Goal: Download file/media

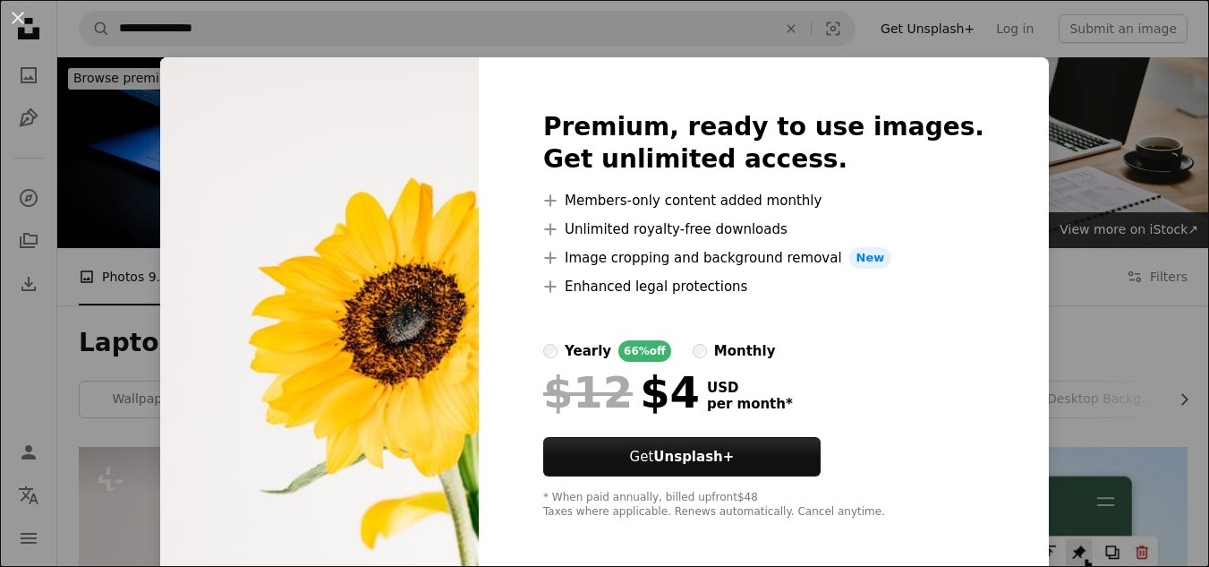
scroll to position [269, 0]
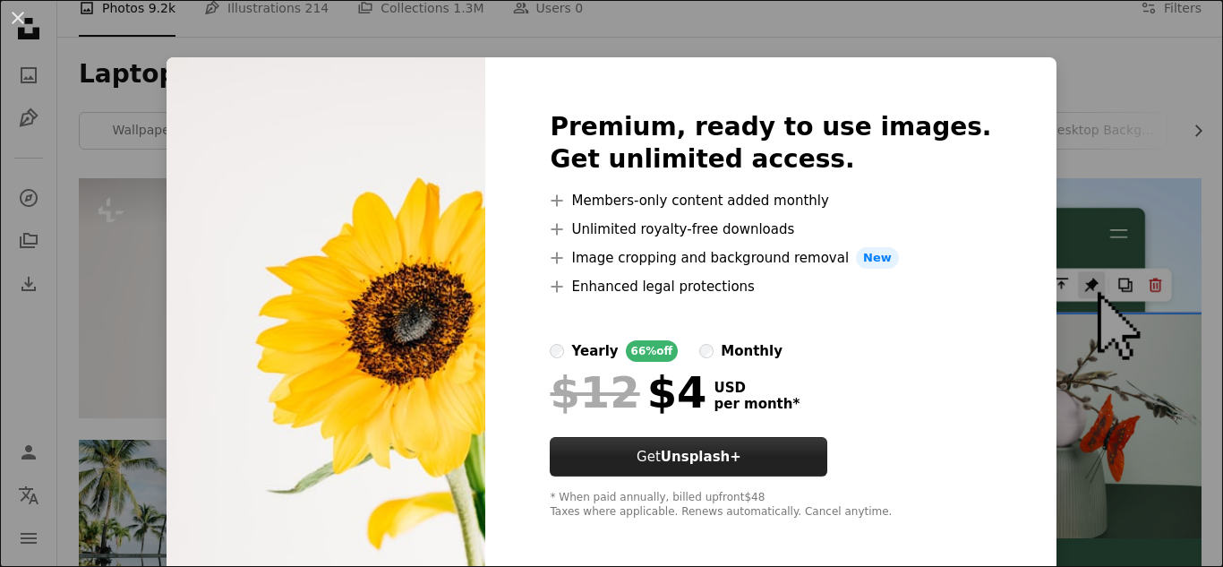
click at [681, 450] on button "Get Unsplash+" at bounding box center [689, 456] width 278 height 39
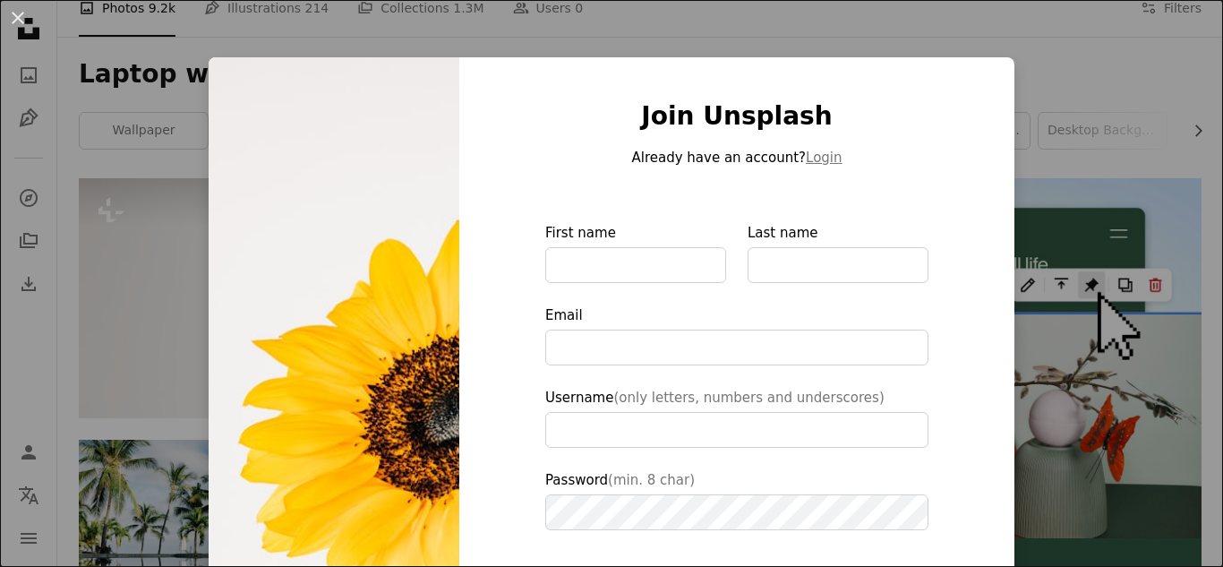
click at [1084, 219] on div "An X shape Join Unsplash Already have an account? Login First name Last name Em…" at bounding box center [611, 283] width 1223 height 567
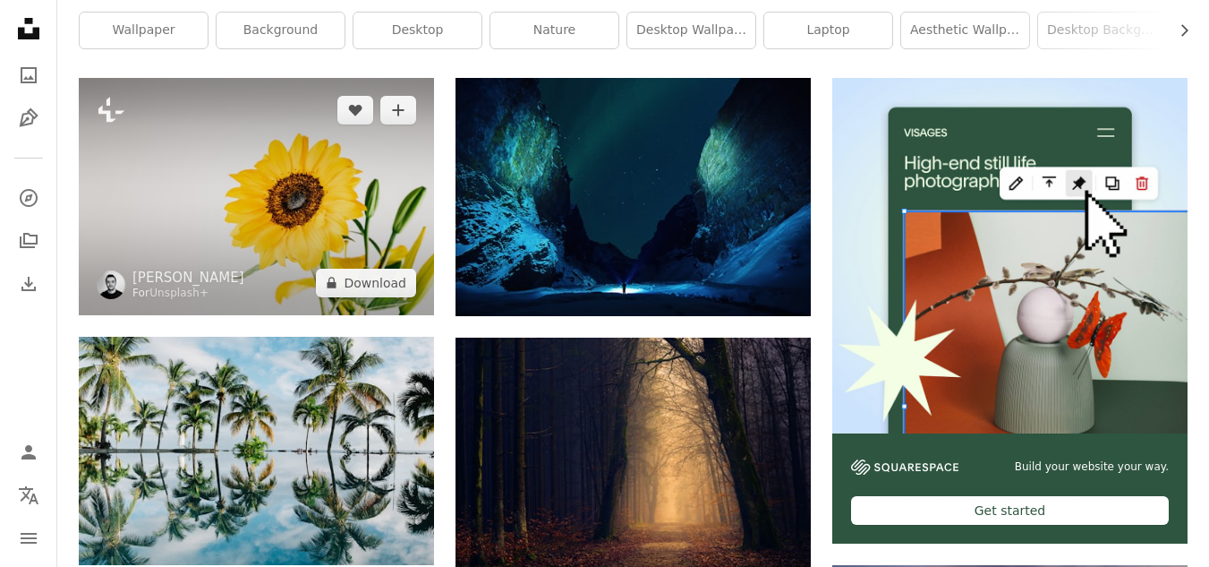
scroll to position [269, 0]
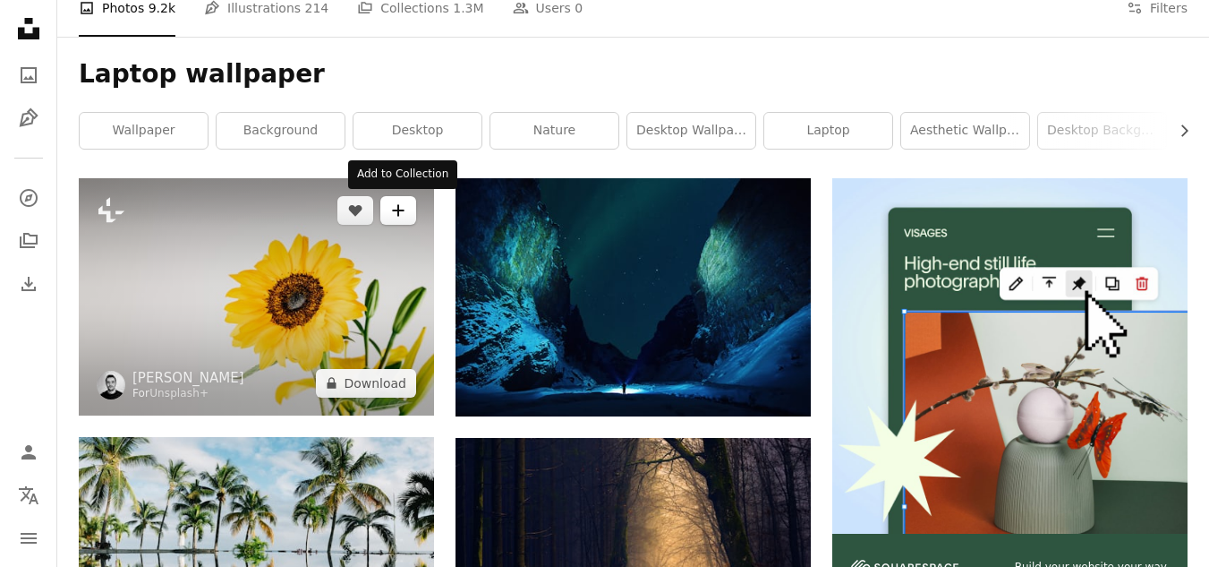
click at [389, 207] on button "A plus sign" at bounding box center [398, 210] width 36 height 29
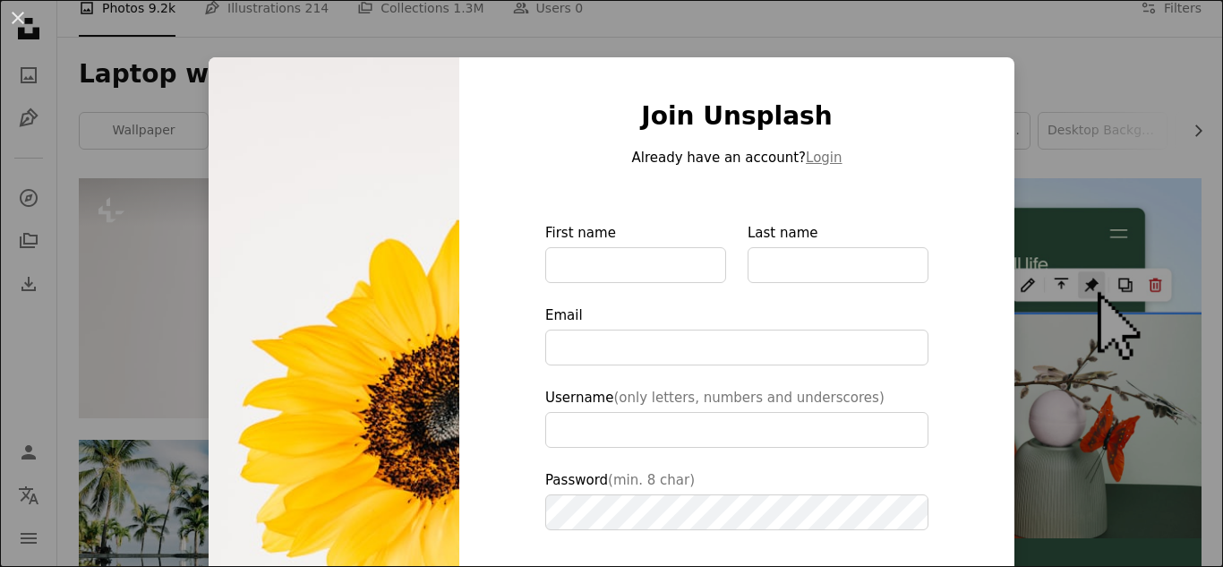
click at [1113, 69] on div "An X shape Join Unsplash Already have an account? Login First name Last name Em…" at bounding box center [611, 283] width 1223 height 567
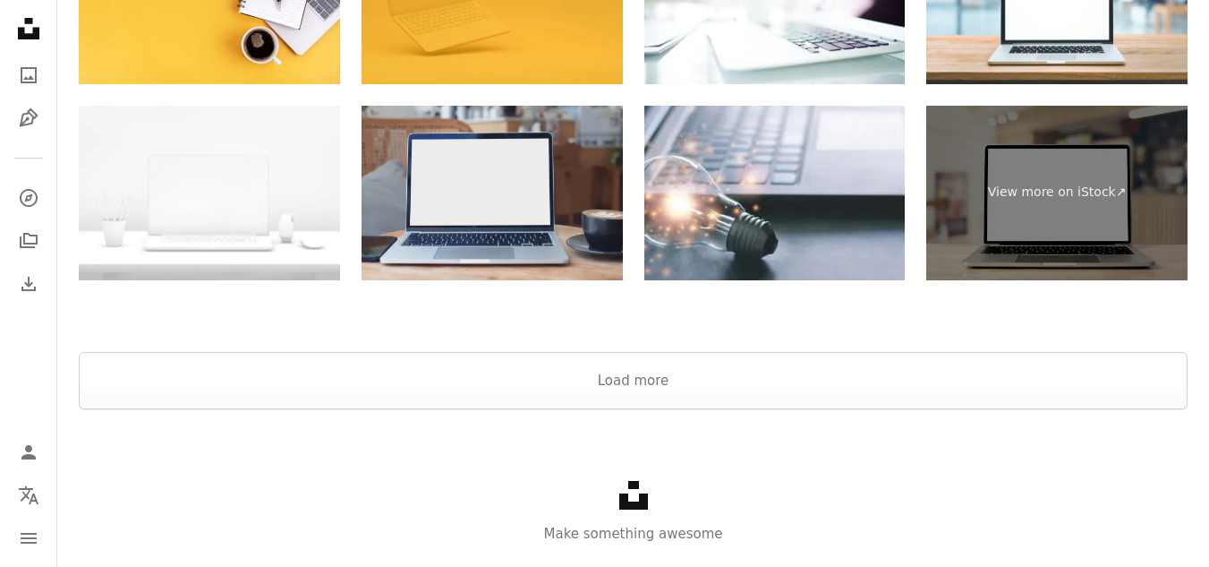
scroll to position [2950, 0]
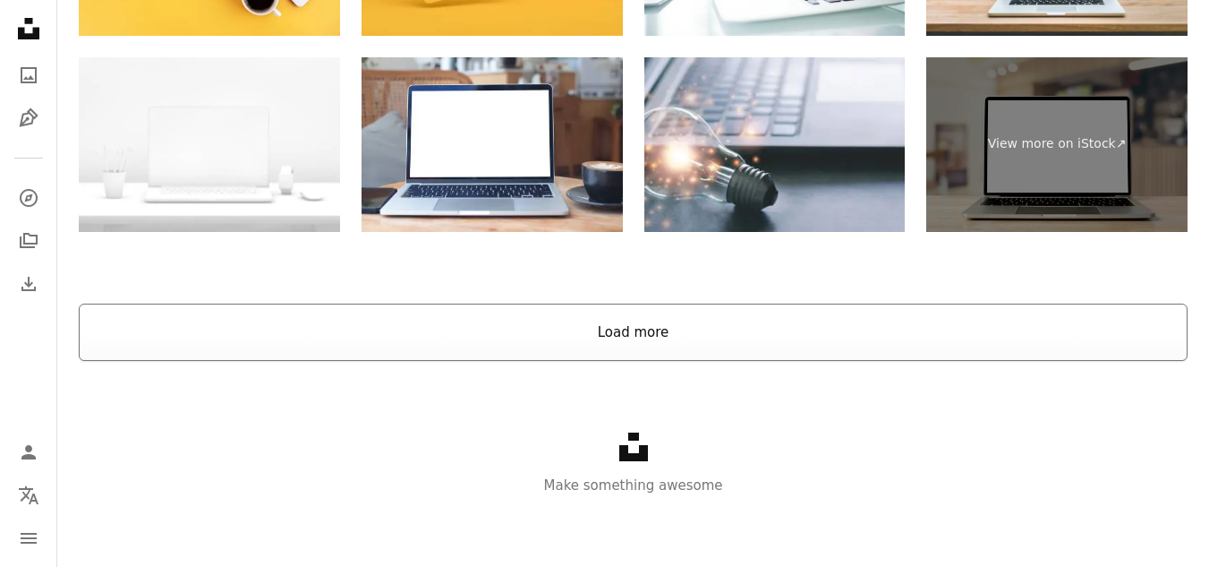
click at [529, 351] on button "Load more" at bounding box center [633, 331] width 1109 height 57
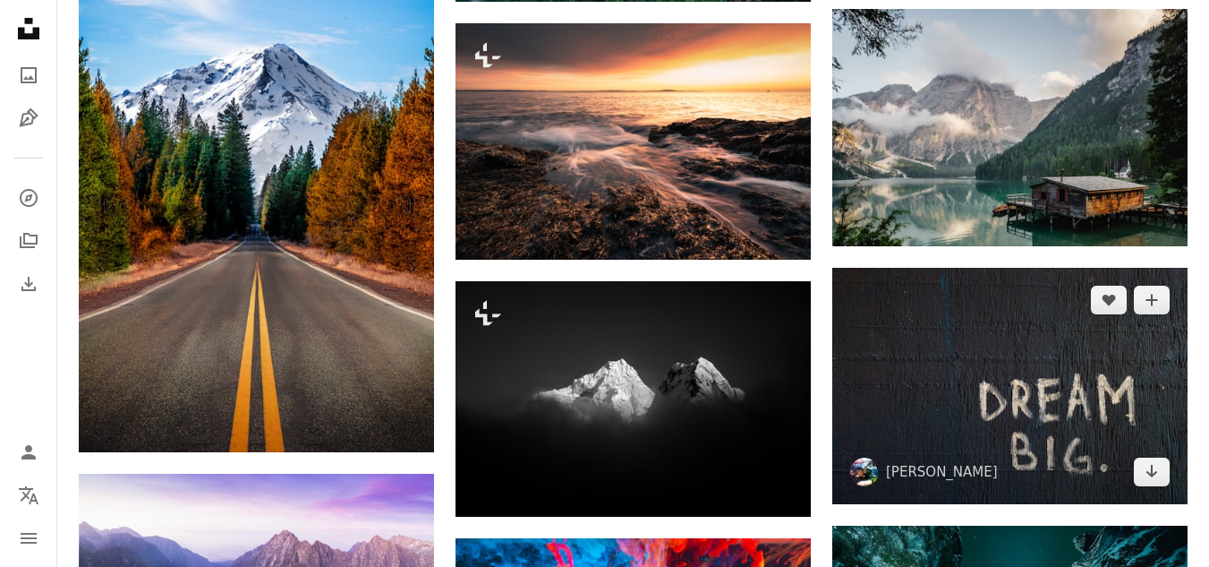
scroll to position [4830, 0]
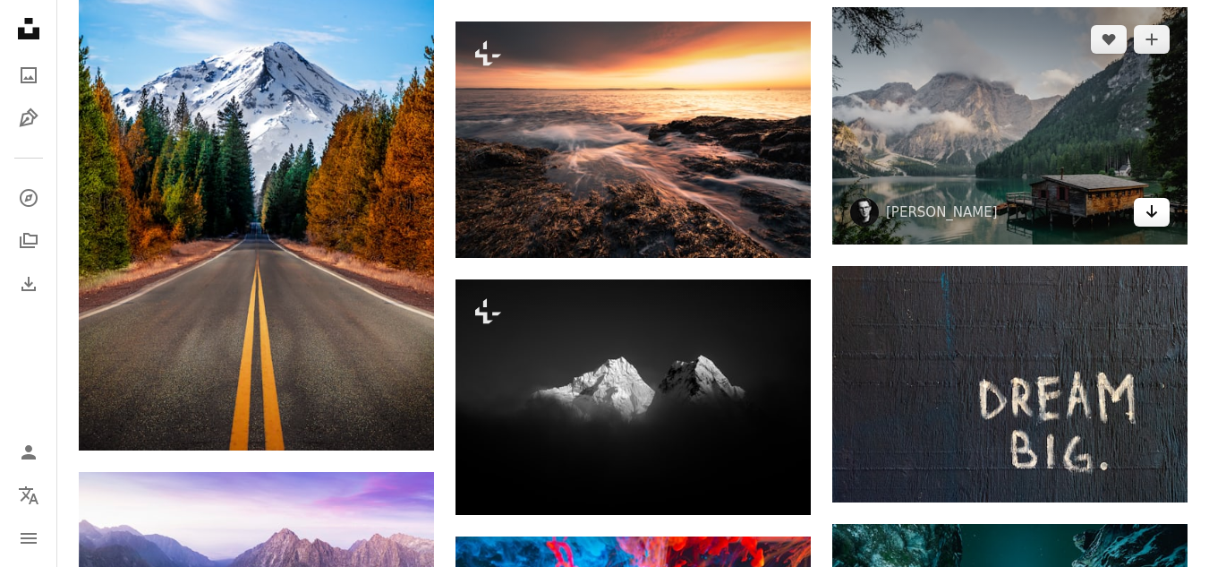
click at [1160, 210] on link "Arrow pointing down" at bounding box center [1152, 212] width 36 height 29
